Goal: Information Seeking & Learning: Learn about a topic

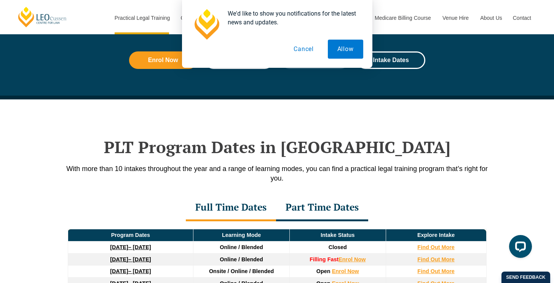
click at [308, 44] on button "Cancel" at bounding box center [303, 49] width 39 height 19
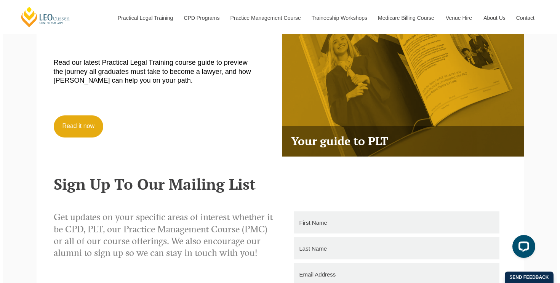
scroll to position [664, 0]
